Goal: Information Seeking & Learning: Learn about a topic

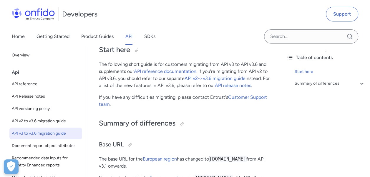
scroll to position [68, 0]
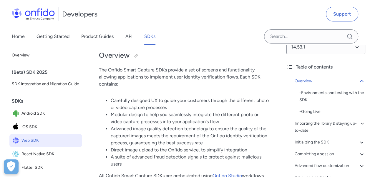
scroll to position [14, 0]
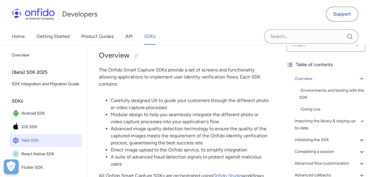
click at [264, 67] on p "The Onfido Smart Capture SDKs provide a set of screens and functionality allowi…" at bounding box center [184, 77] width 171 height 21
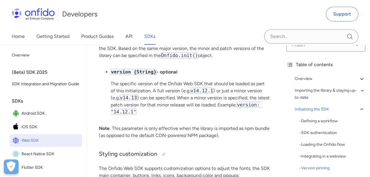
scroll to position [2118, 0]
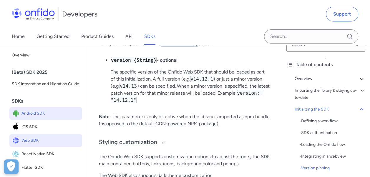
click at [39, 118] on span "Android SDK" at bounding box center [51, 114] width 58 height 8
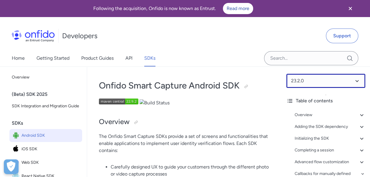
click at [337, 83] on select at bounding box center [326, 81] width 79 height 14
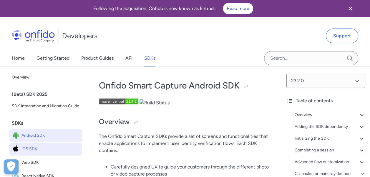
click at [25, 154] on span "iOS SDK" at bounding box center [51, 149] width 58 height 8
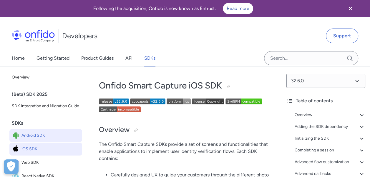
click at [38, 140] on span "Android SDK" at bounding box center [51, 136] width 58 height 8
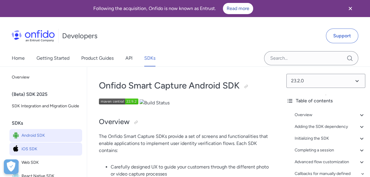
click at [46, 154] on span "iOS SDK" at bounding box center [51, 149] width 58 height 8
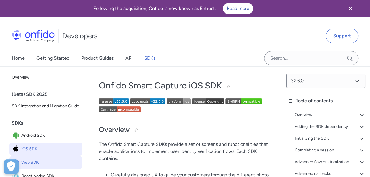
click at [48, 167] on span "Web SDK" at bounding box center [51, 163] width 58 height 8
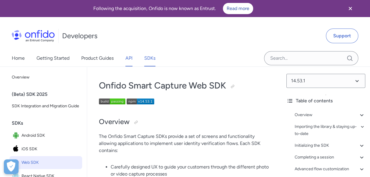
click at [128, 58] on link "API" at bounding box center [129, 58] width 7 height 17
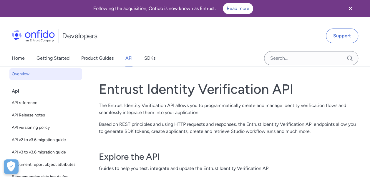
scroll to position [1, 0]
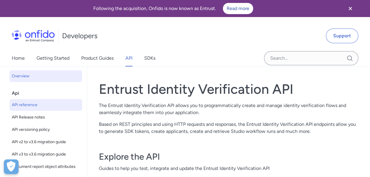
click at [40, 104] on span "API reference" at bounding box center [46, 105] width 68 height 7
select select "http"
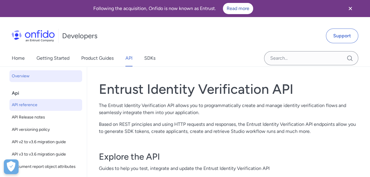
select select "http"
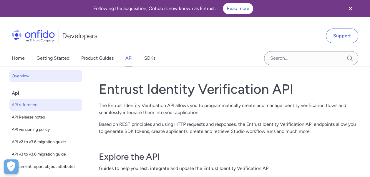
select select "http"
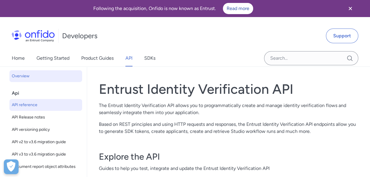
select select "http"
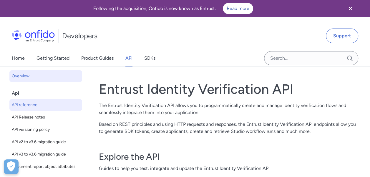
select select "http"
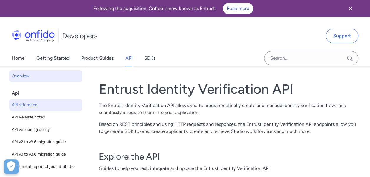
select select "http"
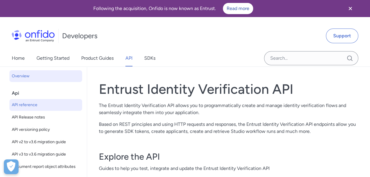
select select "http"
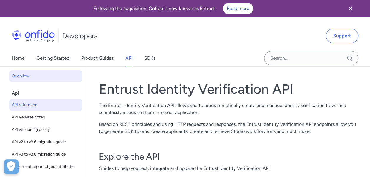
select select "http"
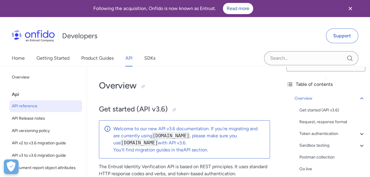
scroll to position [20, 0]
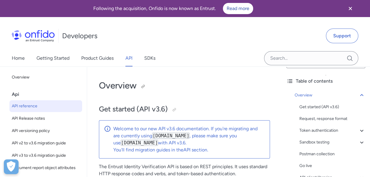
click at [237, 87] on h1 "Overview" at bounding box center [184, 86] width 171 height 12
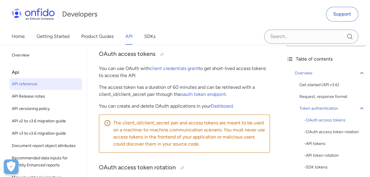
scroll to position [377, 0]
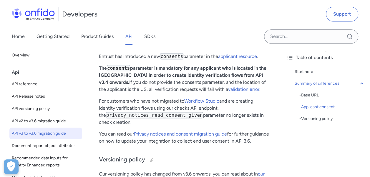
scroll to position [347, 0]
